Goal: Information Seeking & Learning: Understand process/instructions

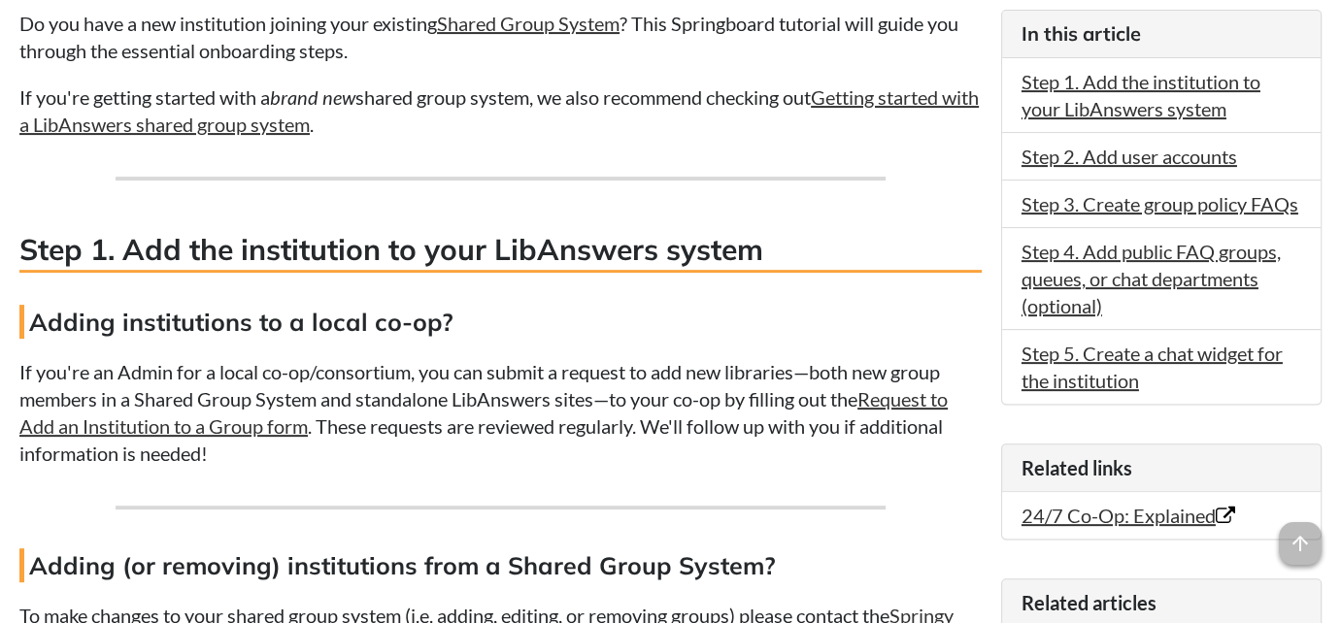
scroll to position [535, 0]
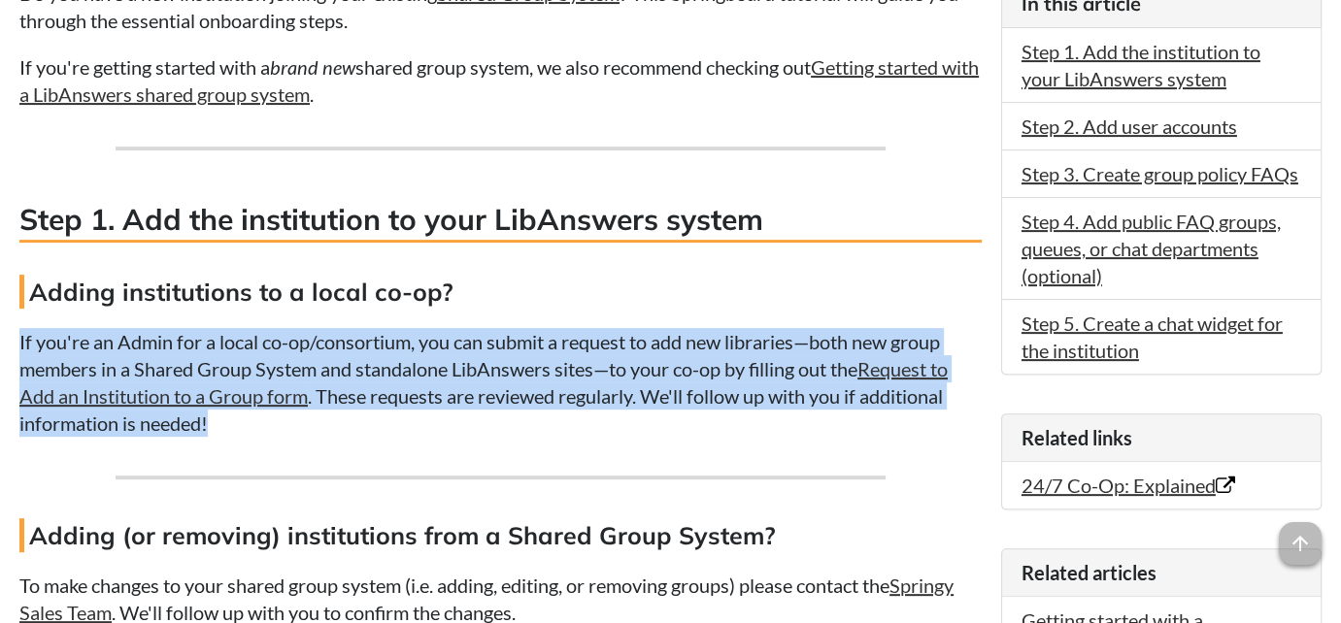
drag, startPoint x: 19, startPoint y: 337, endPoint x: 476, endPoint y: 435, distance: 466.7
copy p "If you're an Admin for a local co-op/consortium, you can submit a request to ad…"
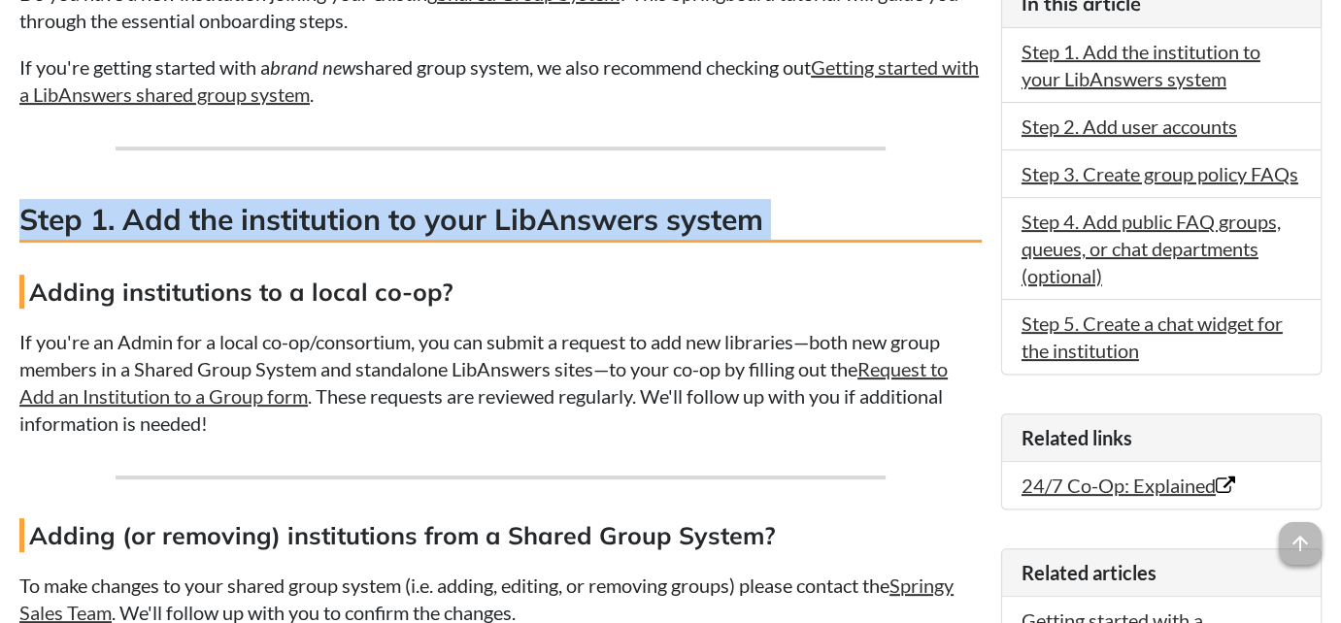
drag, startPoint x: 12, startPoint y: 187, endPoint x: 7, endPoint y: 263, distance: 75.9
copy div "Step 1. Add the institution to your LibAnswers system"
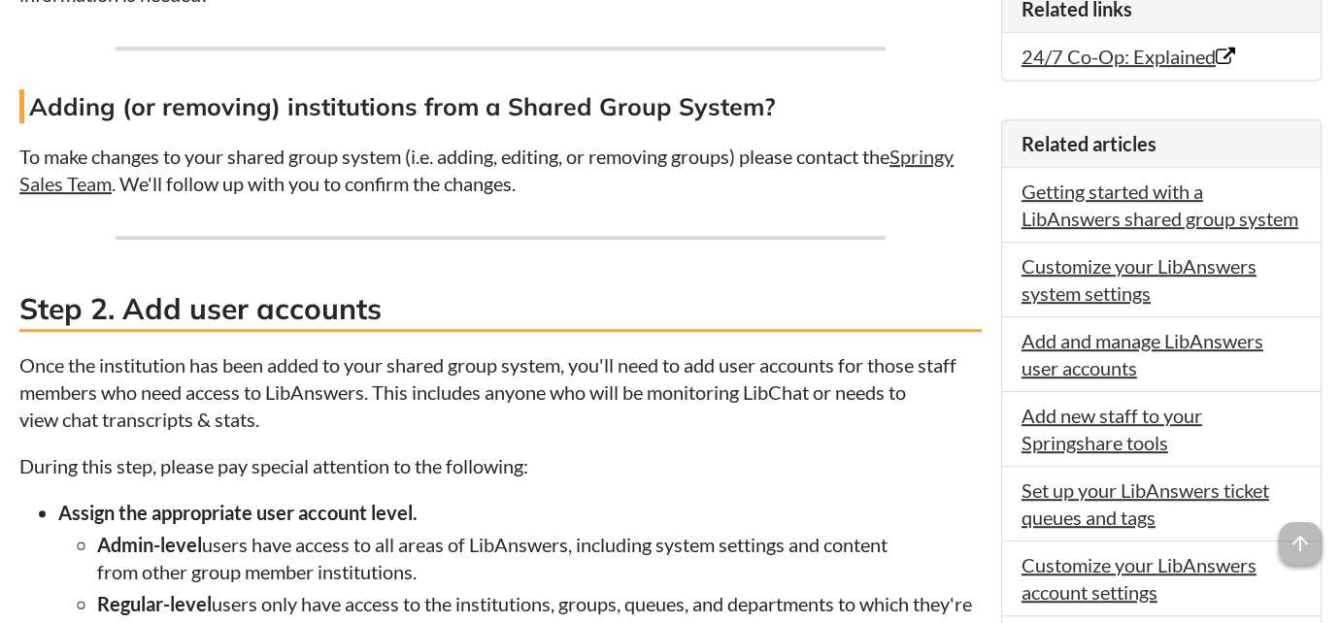
scroll to position [1017, 0]
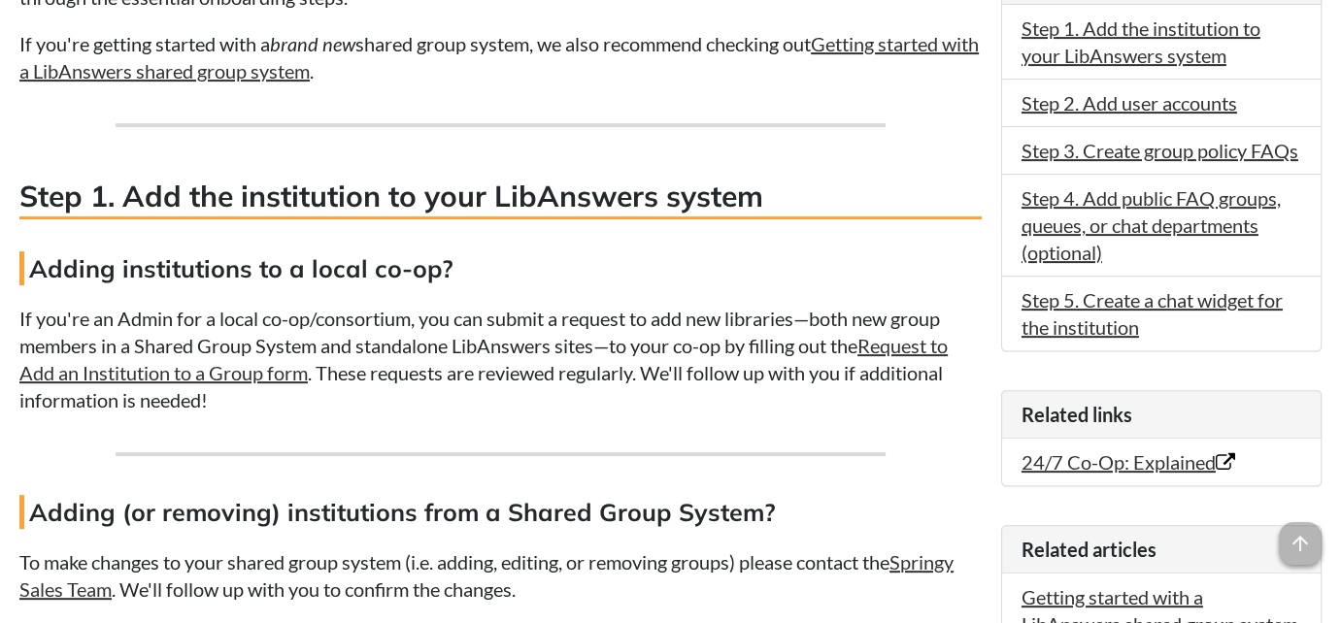
scroll to position [576, 0]
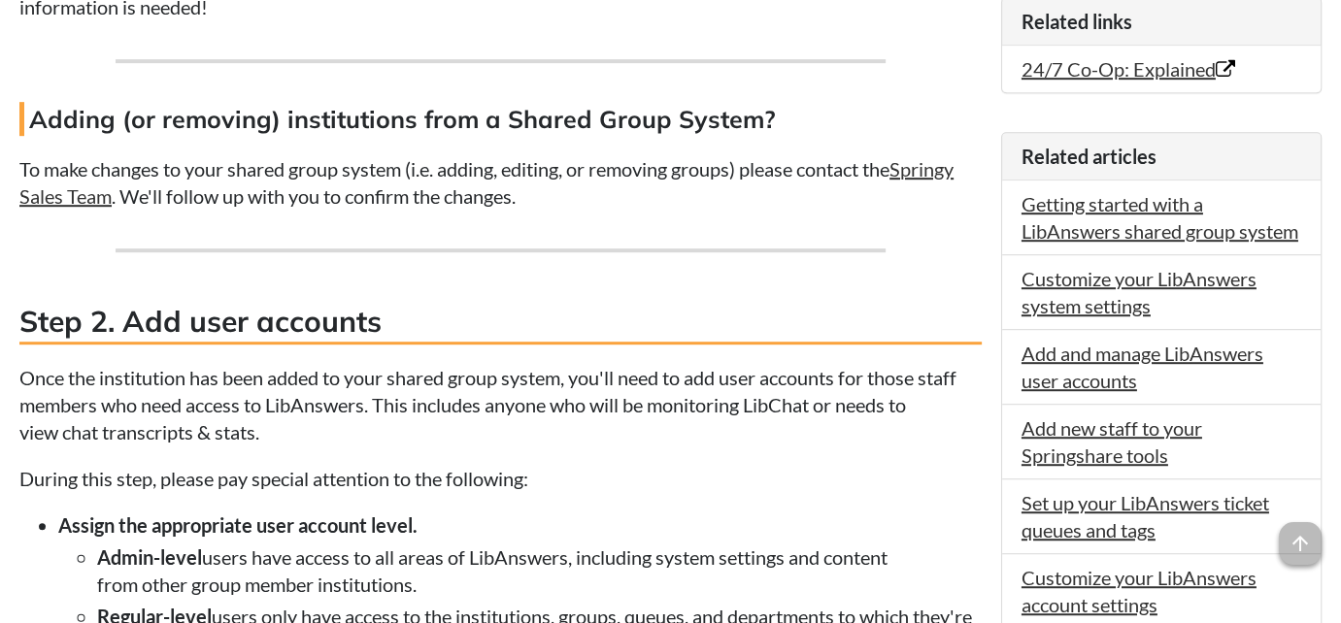
scroll to position [1093, 0]
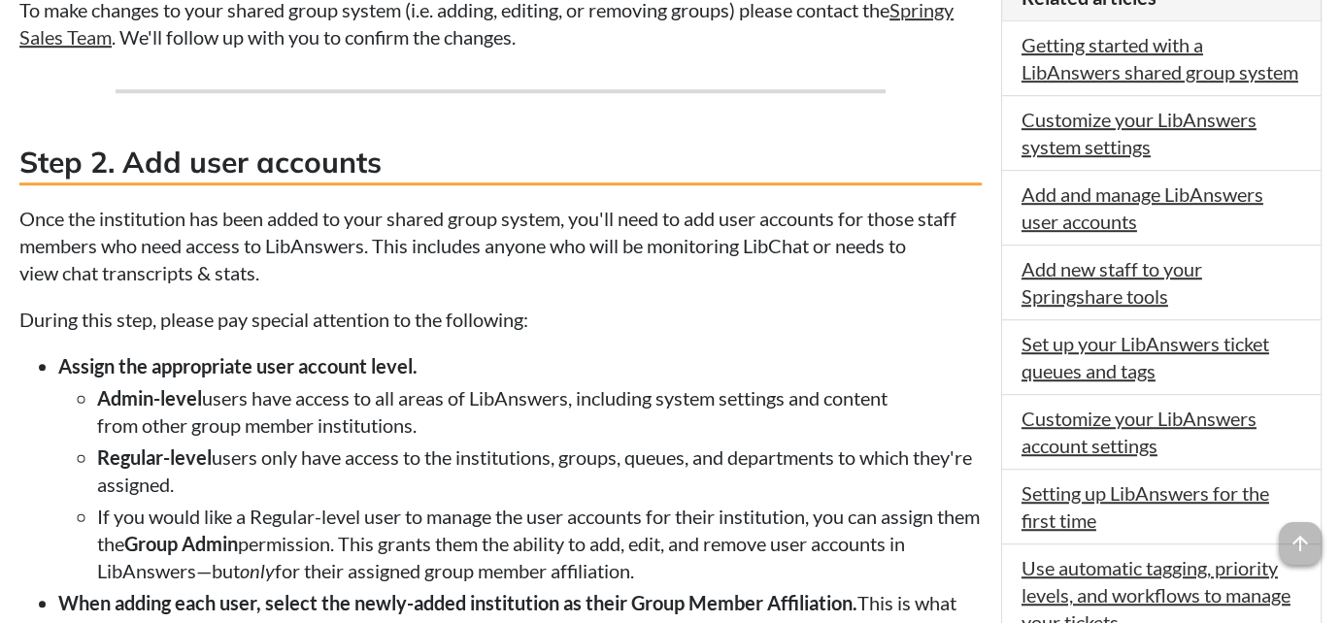
scroll to position [1247, 0]
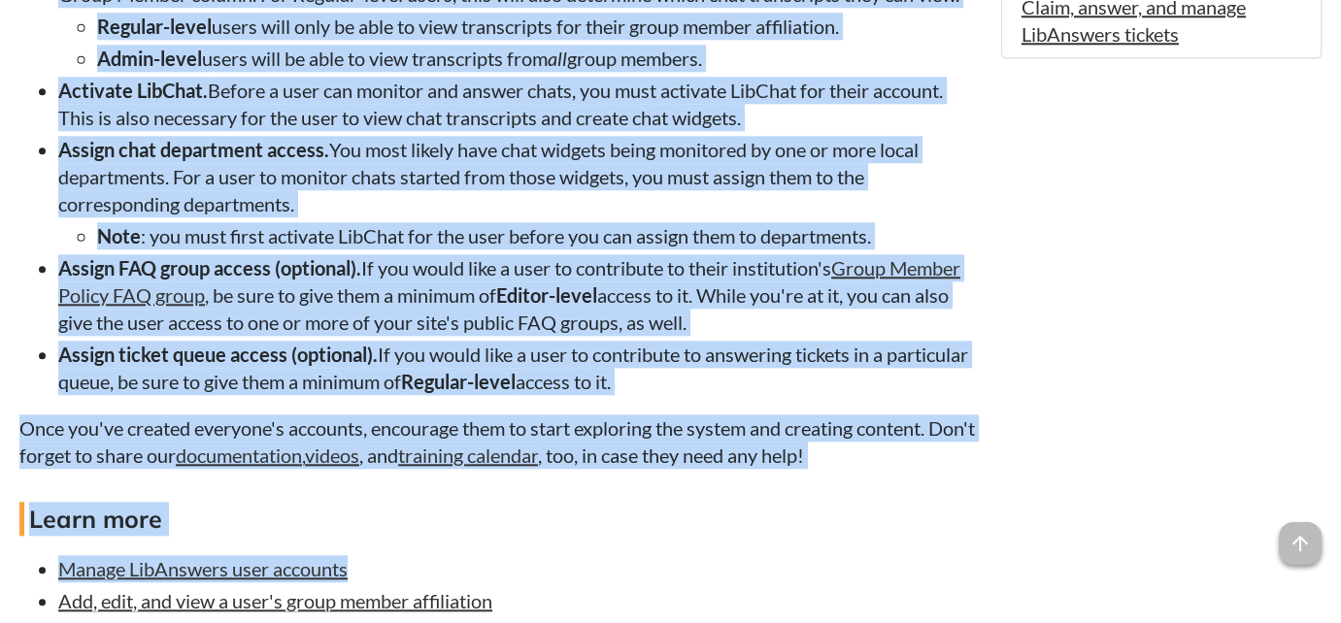
scroll to position [1809, 0]
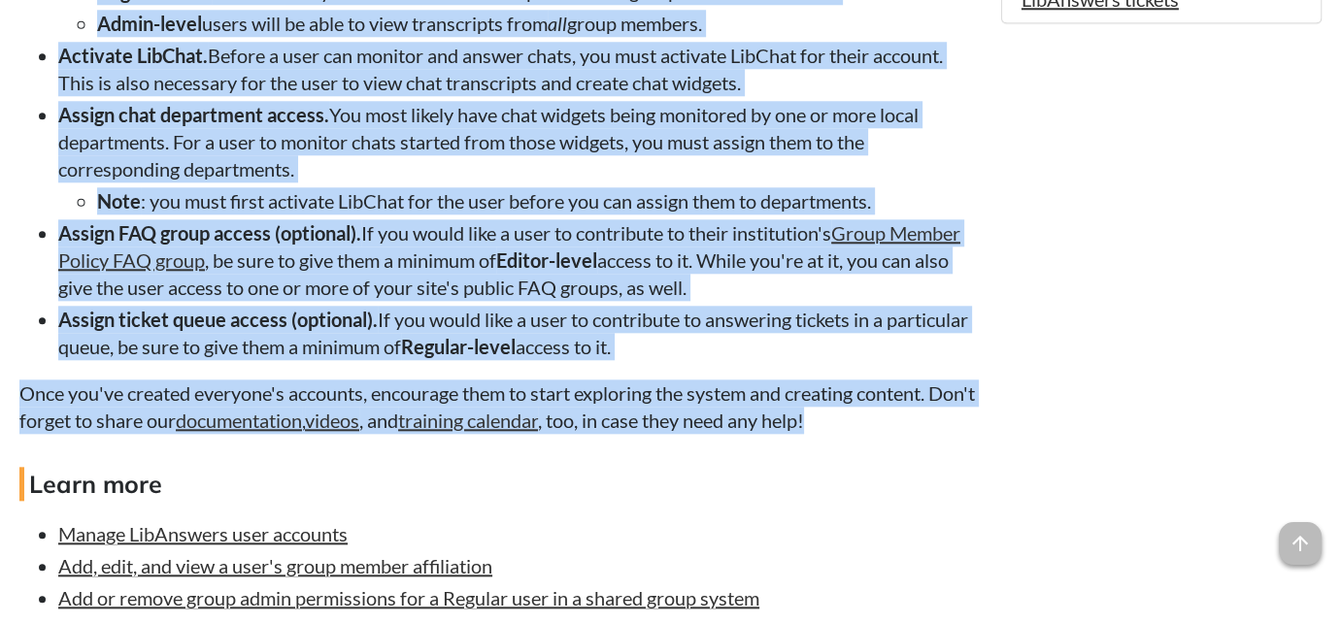
drag, startPoint x: 20, startPoint y: 77, endPoint x: 949, endPoint y: 465, distance: 1006.1
click at [949, 465] on div "Do you have a new institution joining your existing Shared Group System ? This …" at bounding box center [500, 475] width 962 height 3539
copy div "Once the institution has been added to your shared group system, you'll need to…"
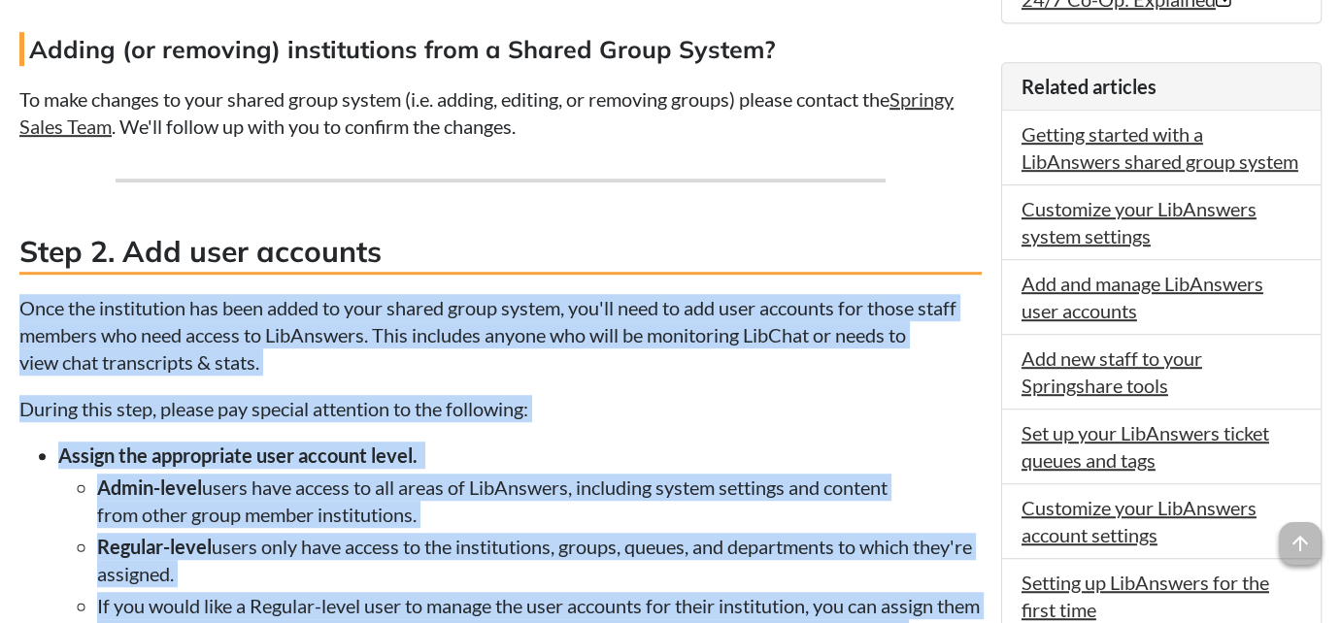
scroll to position [1010, 0]
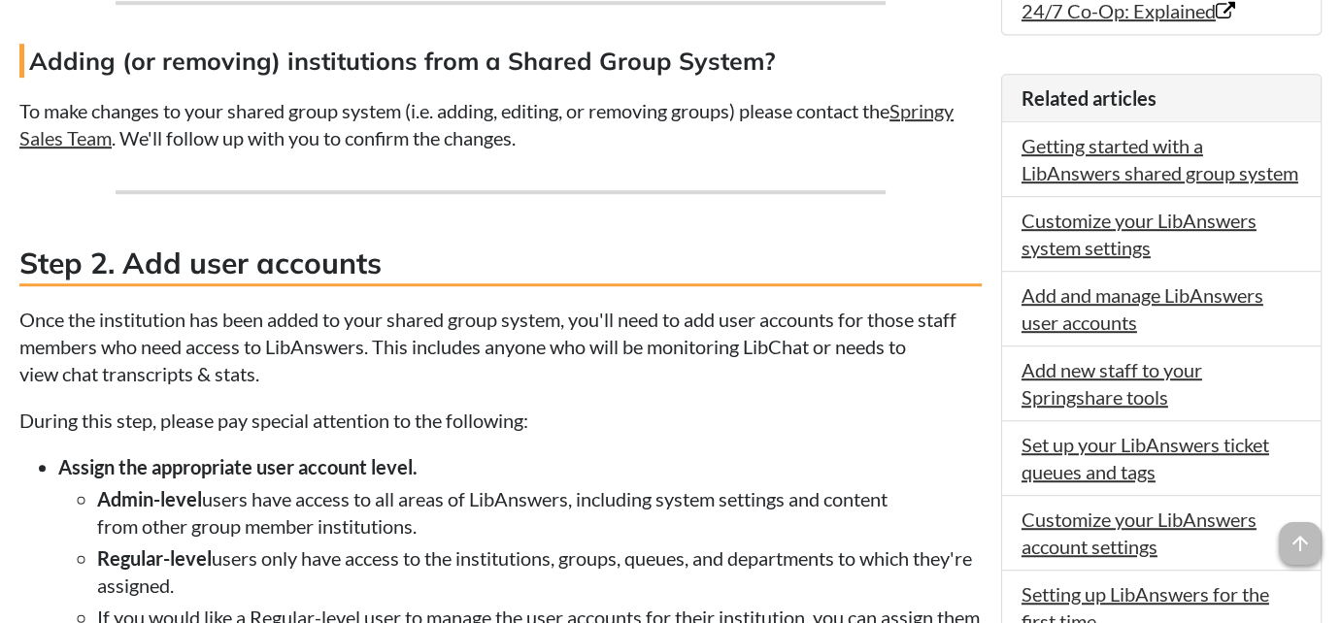
click at [462, 256] on h3 "Step 2. Add user accounts" at bounding box center [500, 265] width 962 height 44
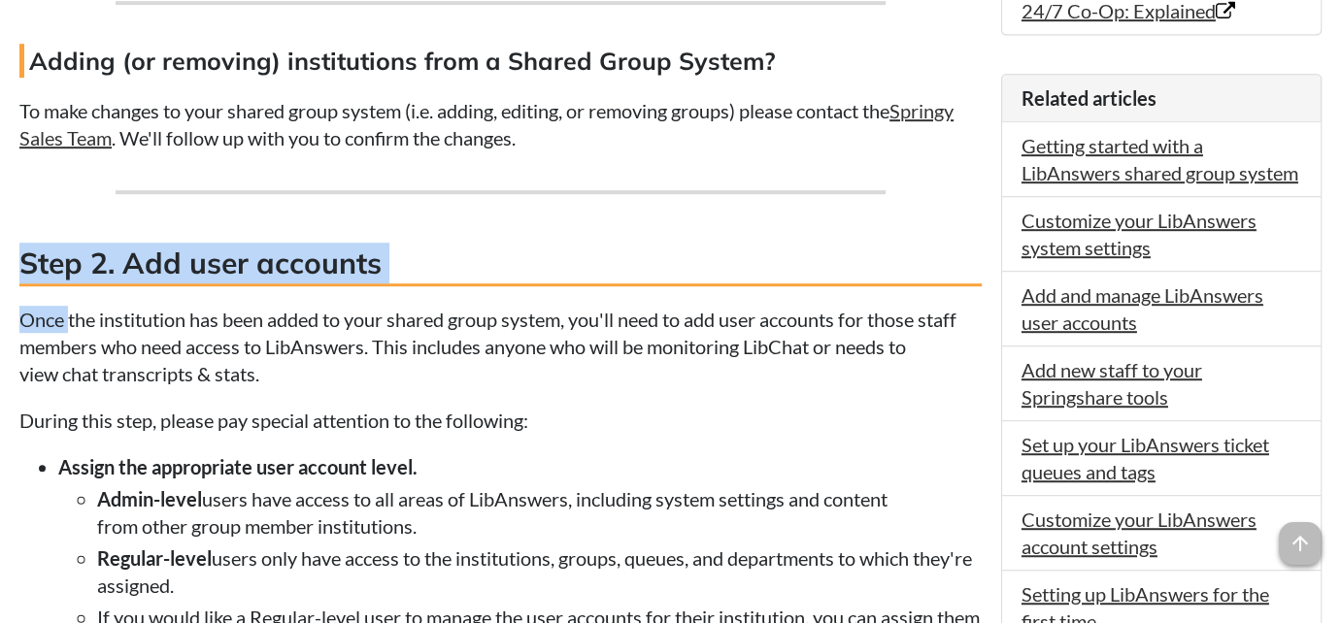
drag, startPoint x: 22, startPoint y: 254, endPoint x: 70, endPoint y: 319, distance: 80.6
copy div "Step 2. Add user accounts Once"
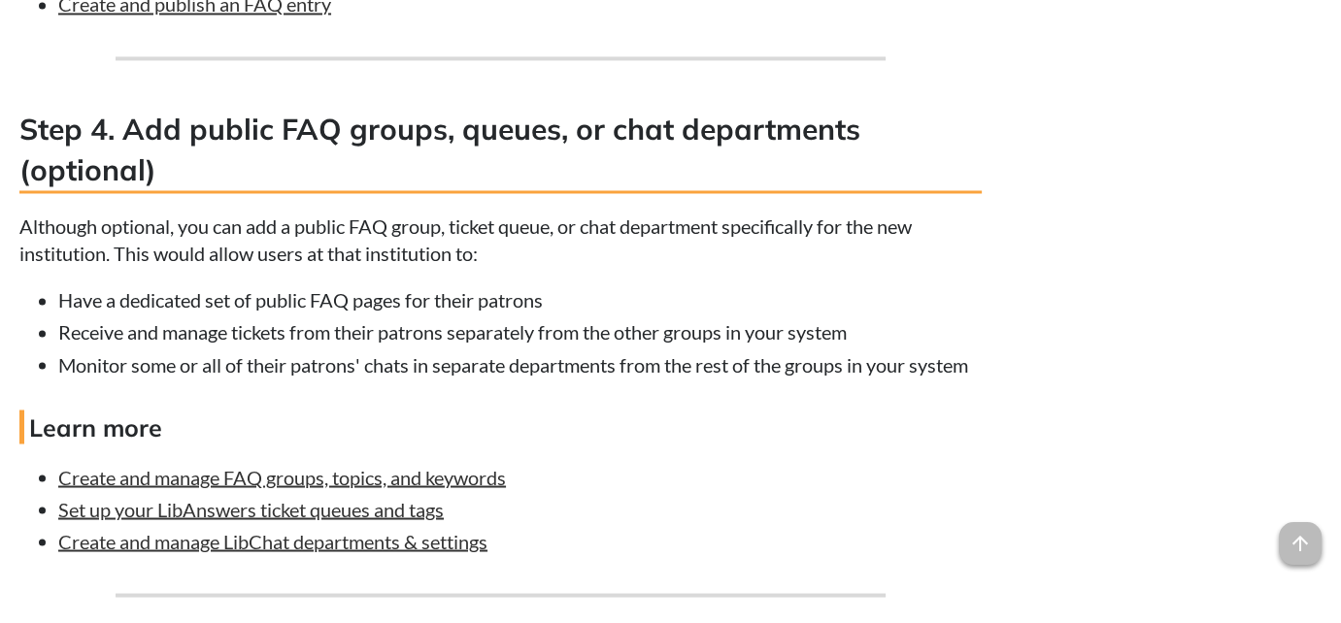
scroll to position [3005, 0]
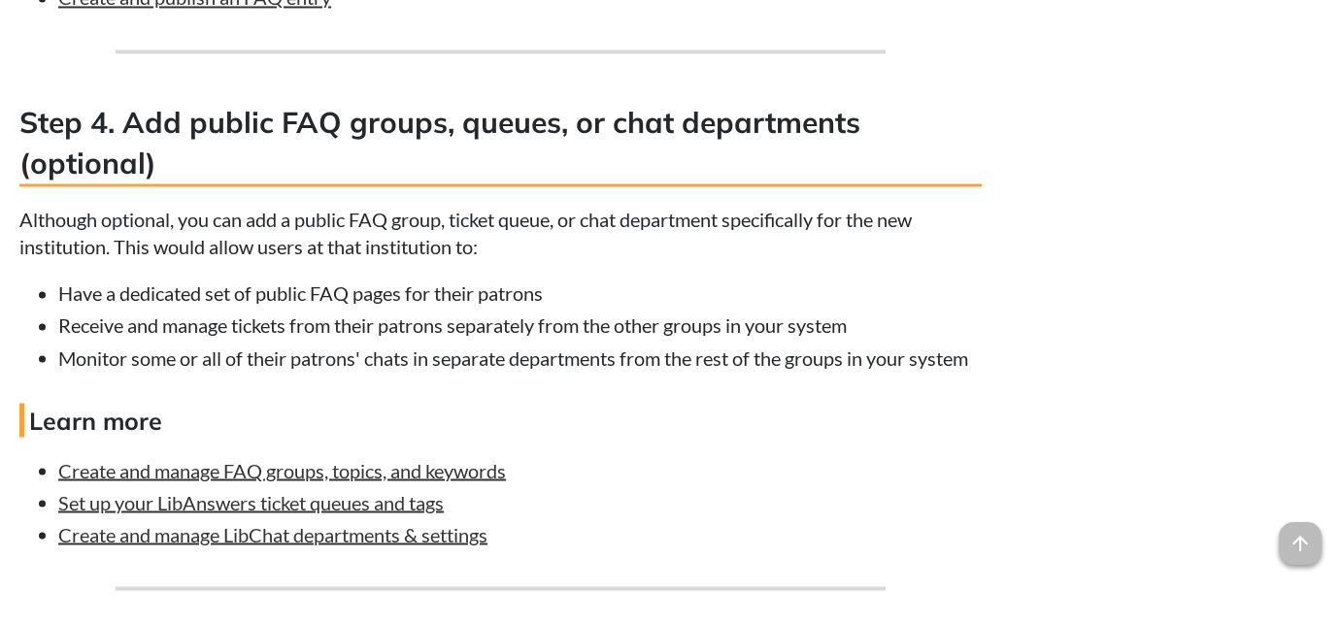
drag, startPoint x: 17, startPoint y: 158, endPoint x: 66, endPoint y: 147, distance: 49.9
drag, startPoint x: 159, startPoint y: 150, endPoint x: 114, endPoint y: 156, distance: 46.1
click at [153, 154] on h3 "Step 4. Add public FAQ groups, queues, or chat departments (optional)" at bounding box center [500, 144] width 962 height 84
click at [49, 158] on h3 "Step 4. Add public FAQ groups, queues, or chat departments (optional)" at bounding box center [500, 144] width 962 height 84
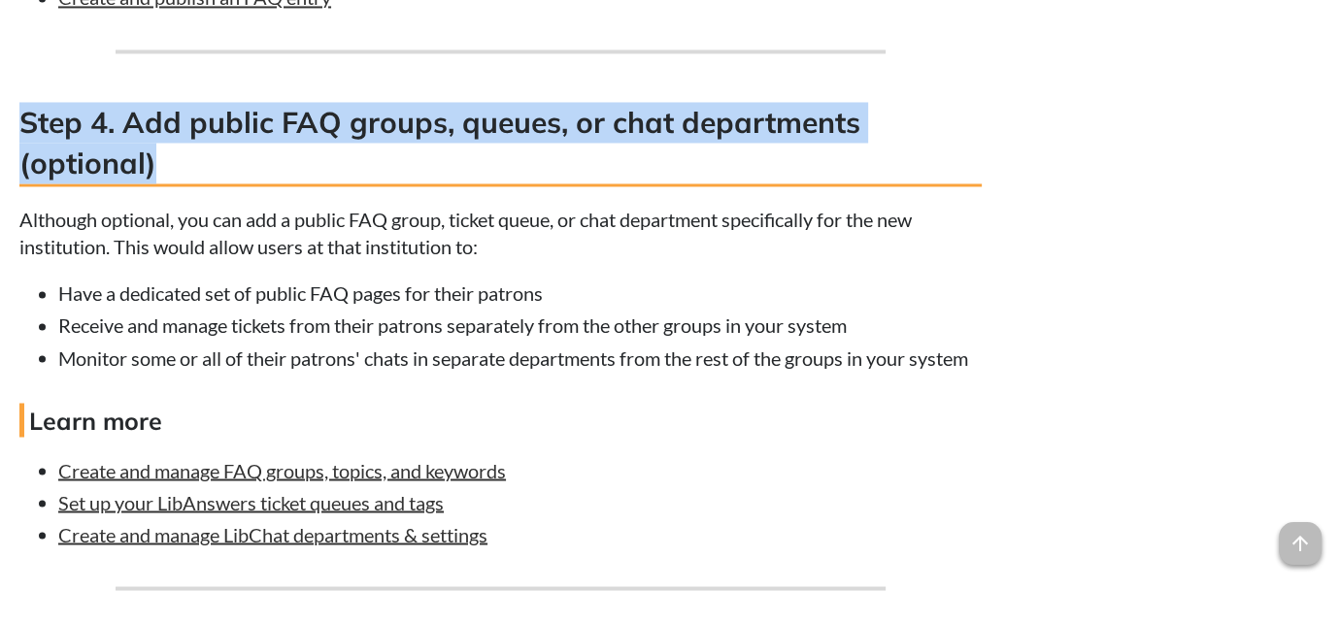
drag, startPoint x: 19, startPoint y: 151, endPoint x: 250, endPoint y: 197, distance: 235.5
click at [250, 186] on h3 "Step 4. Add public FAQ groups, queues, or chat departments (optional)" at bounding box center [500, 144] width 962 height 84
copy h3 "Step 4. Add public FAQ groups, queues, or chat departments (optional)"
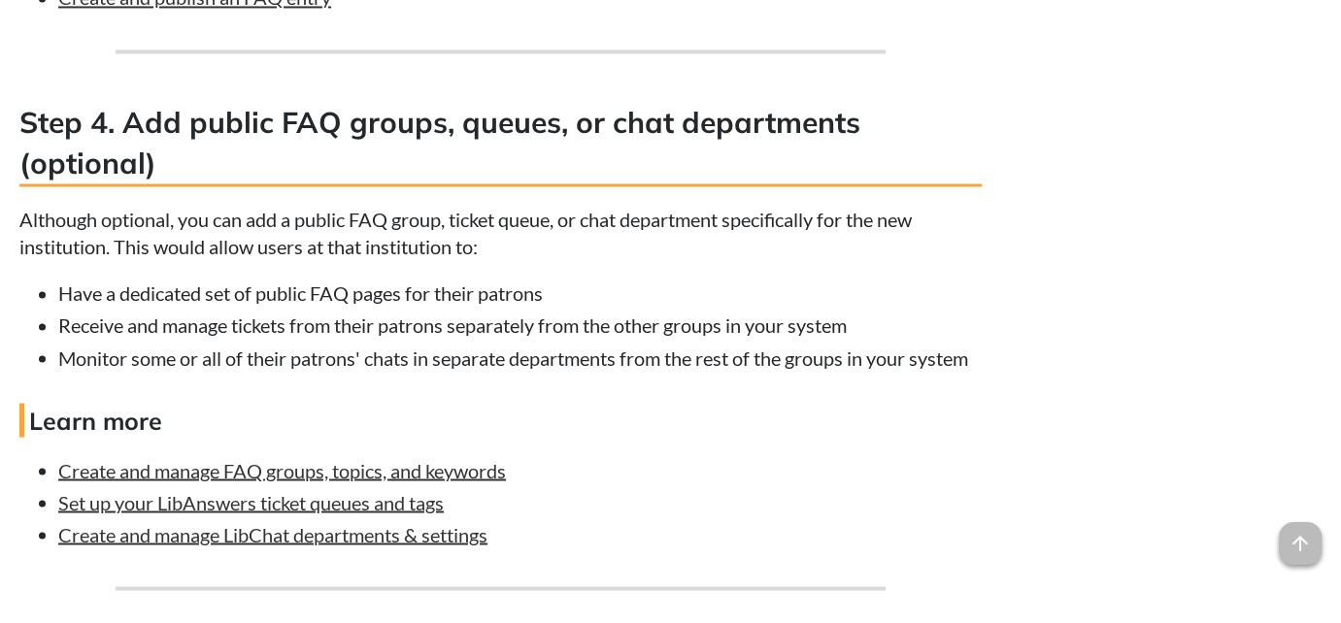
click at [500, 307] on li "Have a dedicated set of public FAQ pages for their patrons" at bounding box center [519, 293] width 923 height 27
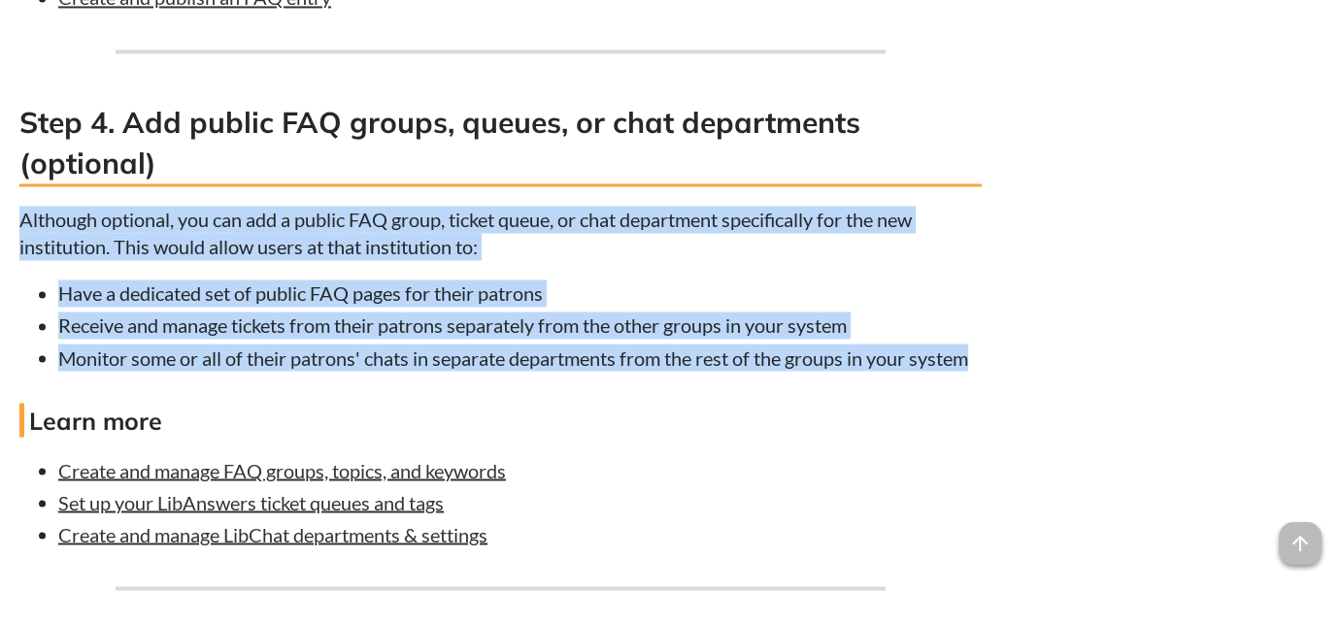
drag, startPoint x: 25, startPoint y: 255, endPoint x: 974, endPoint y: 393, distance: 958.5
copy div "Although optional, you can add a public FAQ group, ticket queue, or chat depart…"
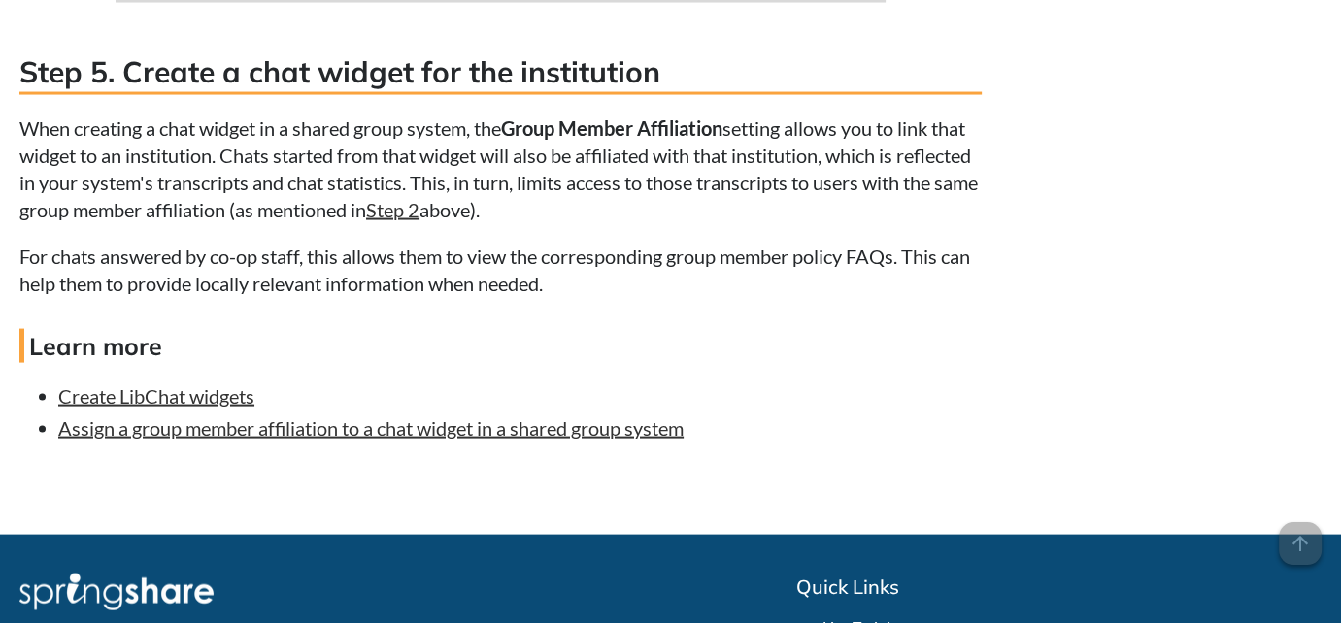
scroll to position [3611, 0]
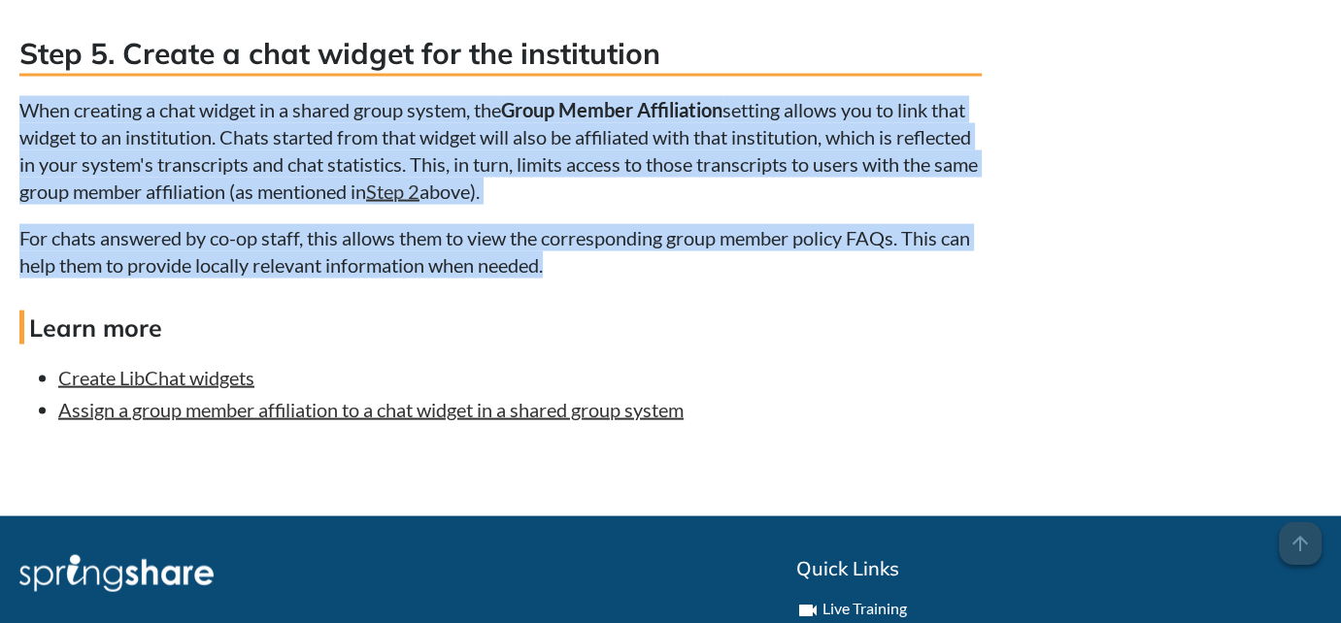
drag, startPoint x: 20, startPoint y: 146, endPoint x: 628, endPoint y: 299, distance: 626.8
copy div "When creating a chat widget in a shared group system, the Group Member Affiliat…"
